Goal: Navigation & Orientation: Find specific page/section

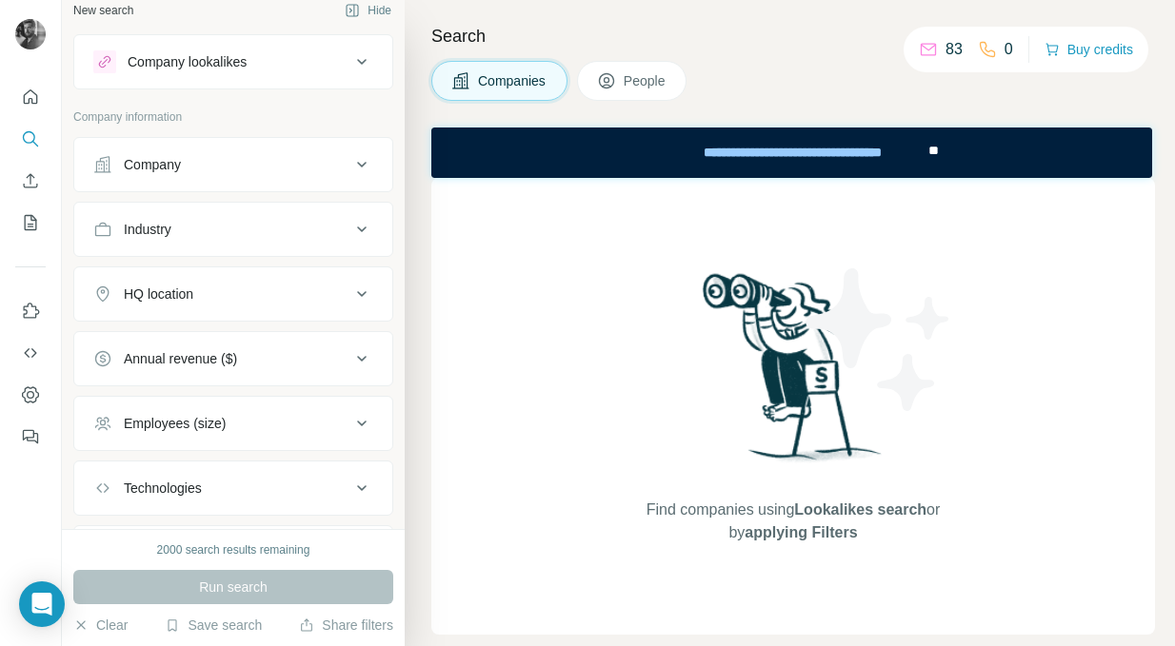
scroll to position [11, 0]
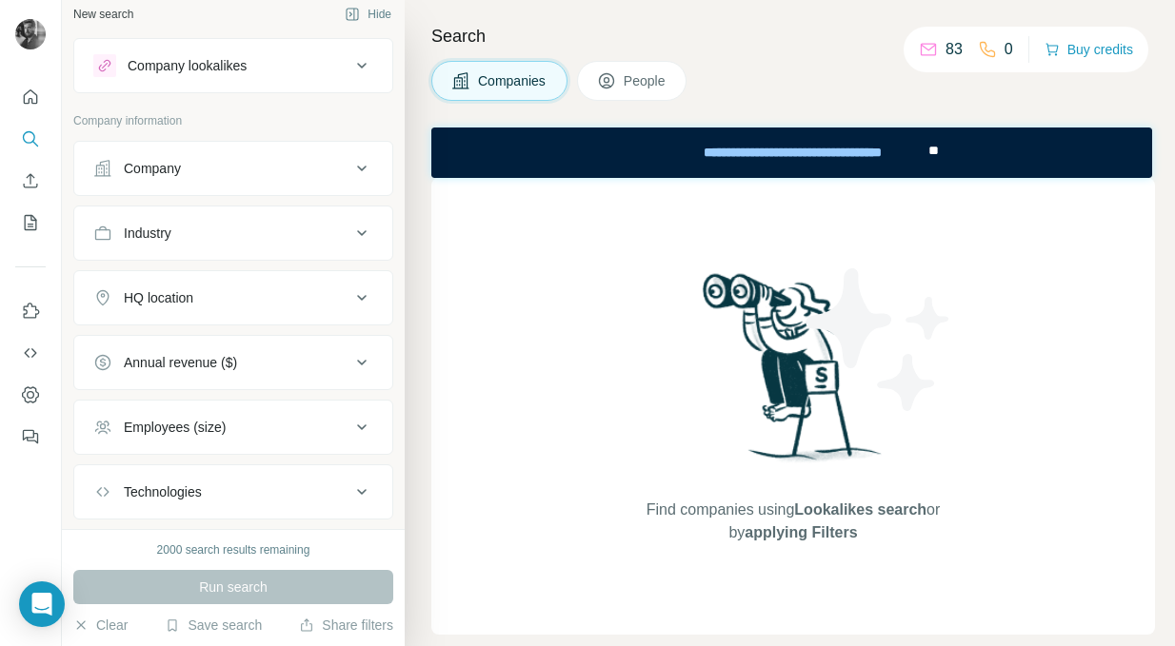
click at [300, 157] on button "Company" at bounding box center [233, 169] width 318 height 46
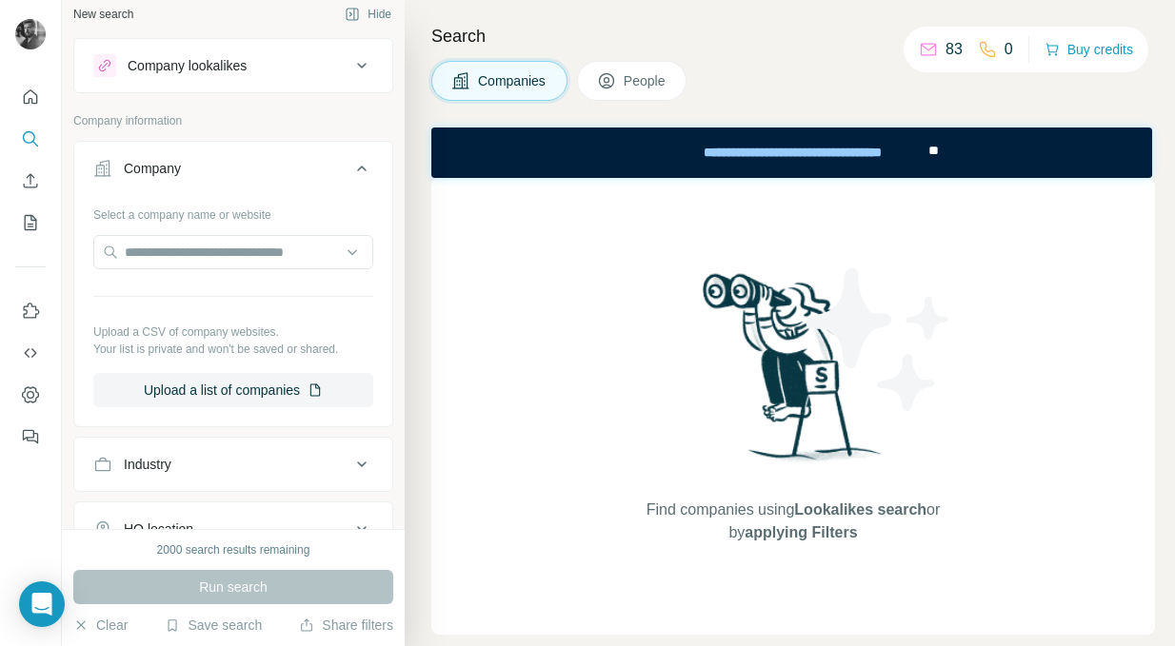
click at [289, 125] on p "Company information" at bounding box center [233, 120] width 320 height 17
click at [653, 94] on button "People" at bounding box center [632, 81] width 110 height 40
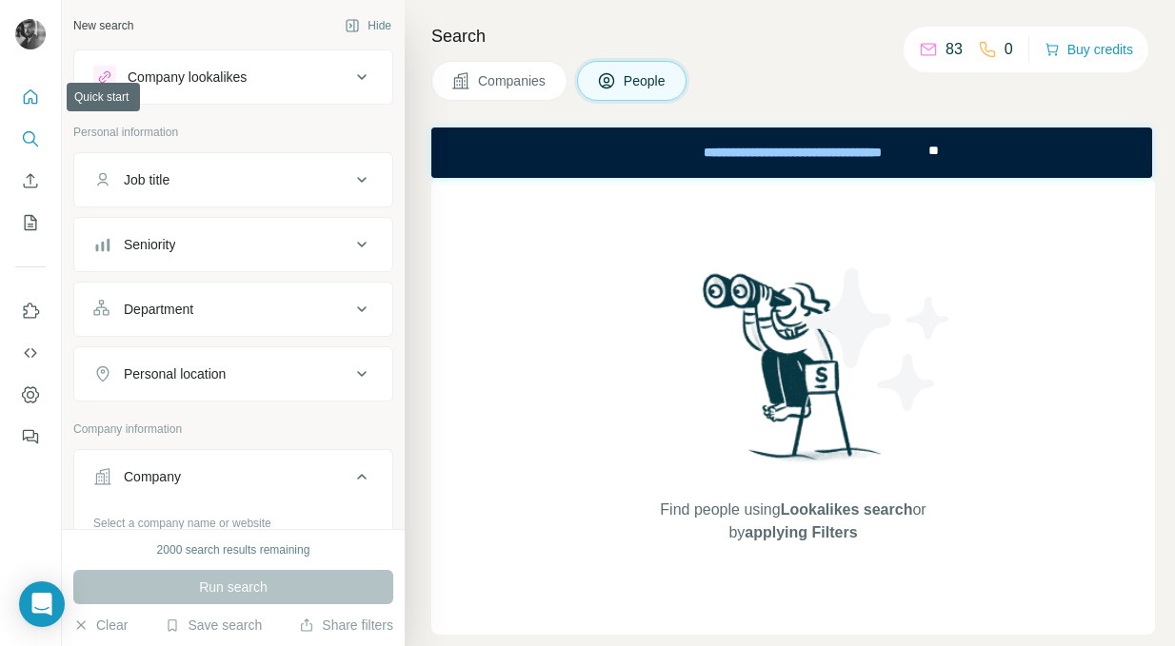
click at [30, 99] on icon "Quick start" at bounding box center [31, 96] width 14 height 14
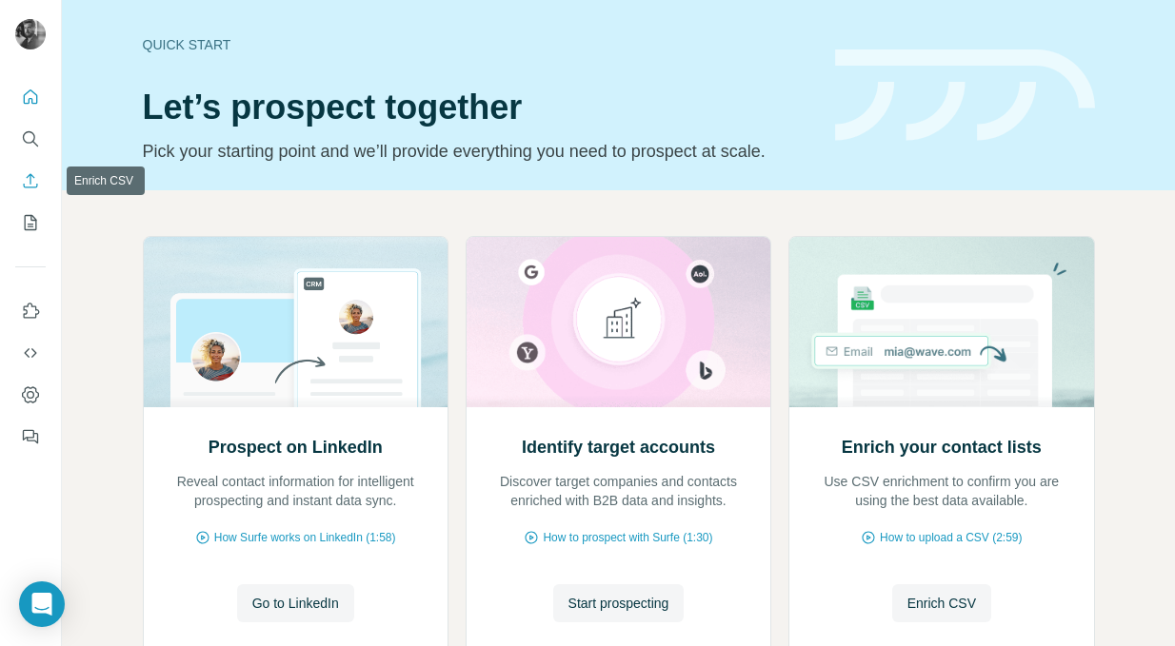
click at [31, 175] on icon "Enrich CSV" at bounding box center [31, 180] width 14 height 14
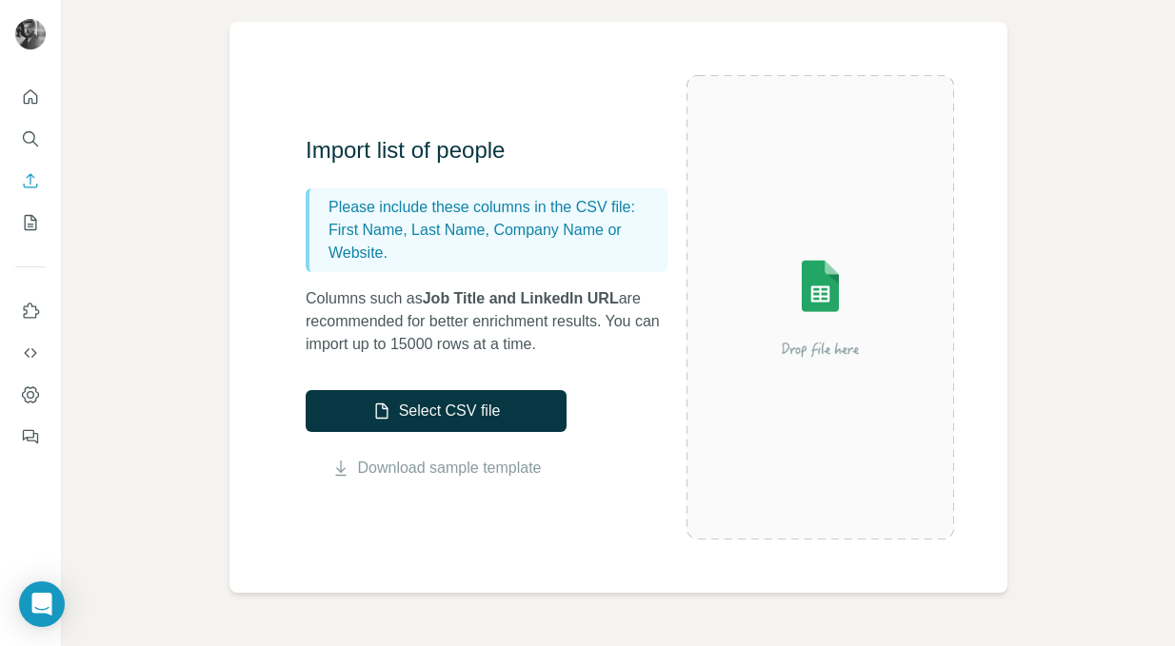
scroll to position [129, 0]
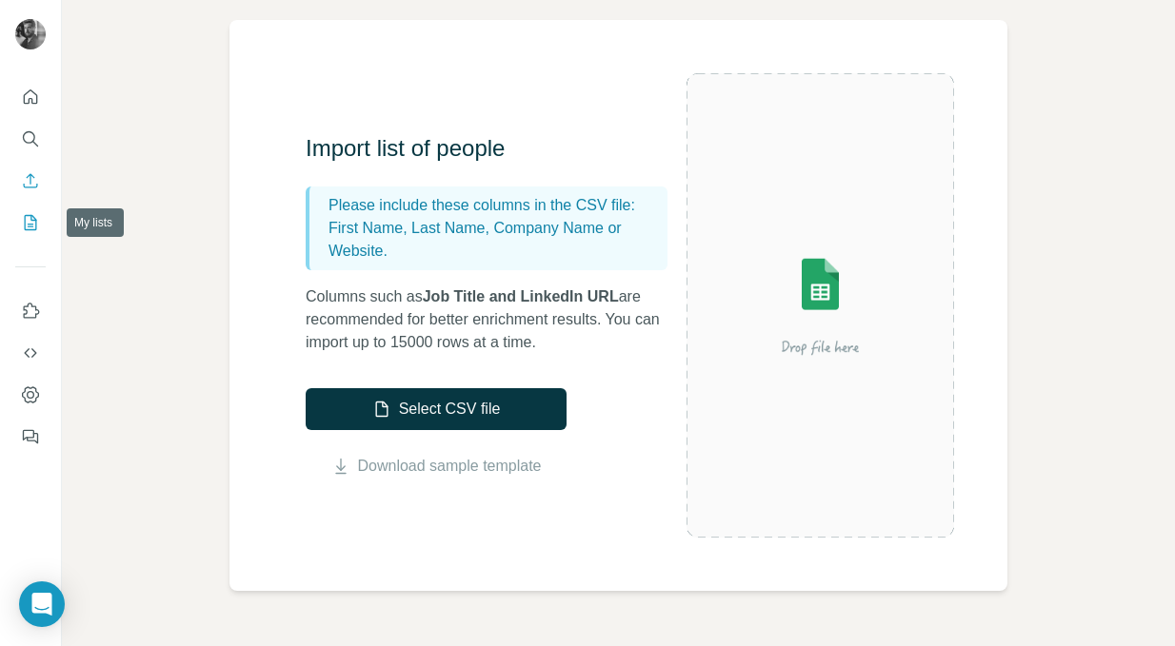
click at [32, 219] on icon "My lists" at bounding box center [33, 221] width 10 height 12
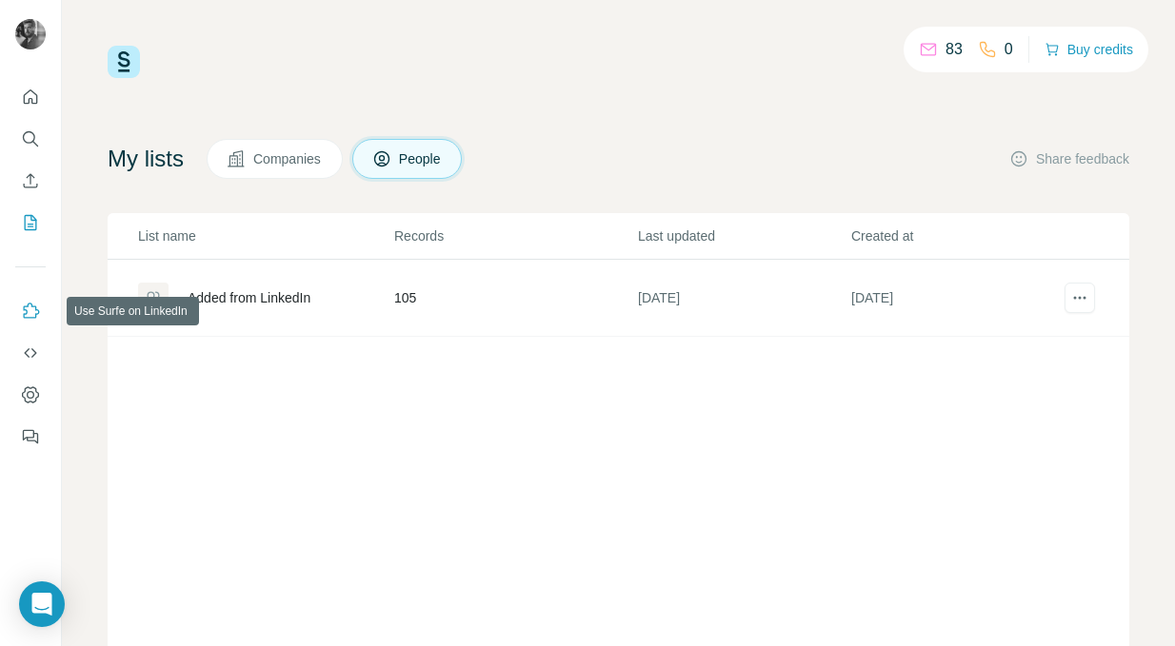
click at [30, 314] on icon "Use Surfe on LinkedIn" at bounding box center [30, 311] width 19 height 19
click at [30, 394] on icon "Dashboard" at bounding box center [30, 395] width 19 height 19
